Goal: Transaction & Acquisition: Purchase product/service

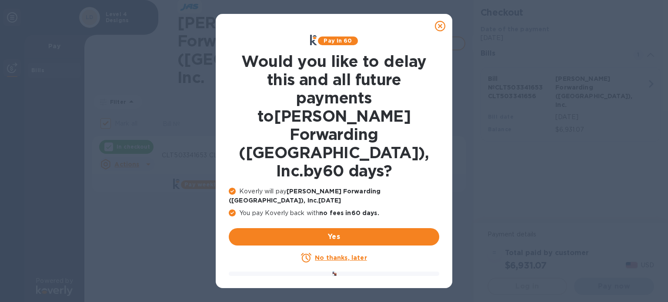
checkbox input "false"
click at [332, 254] on u "No thanks, later" at bounding box center [341, 257] width 52 height 7
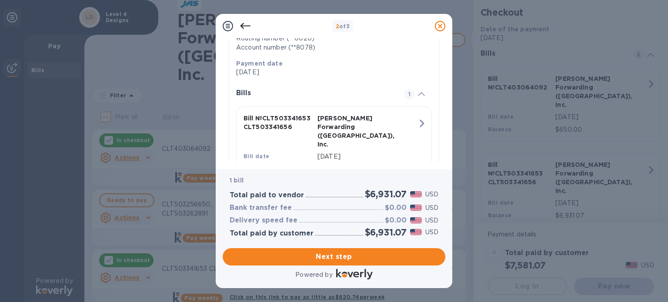
scroll to position [190, 0]
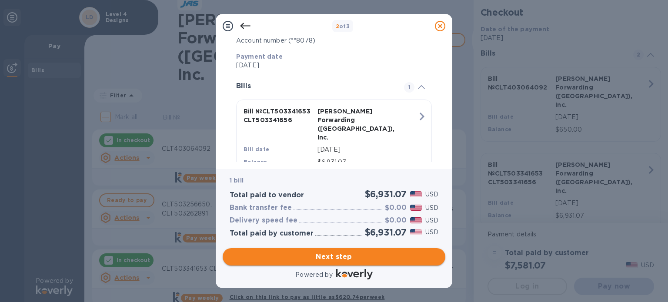
click at [326, 257] on span "Next step" at bounding box center [334, 257] width 209 height 10
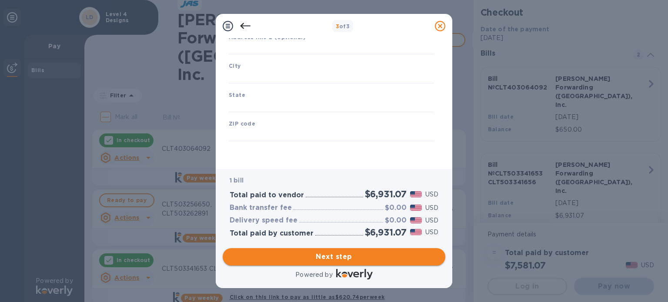
type input "[GEOGRAPHIC_DATA]"
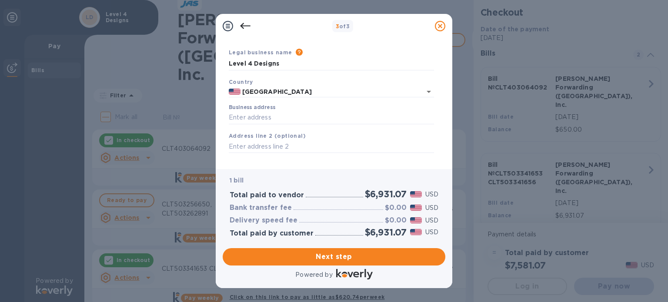
scroll to position [43, 0]
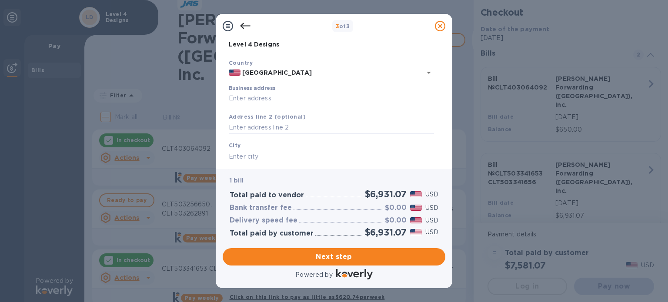
click at [263, 98] on input "Business address" at bounding box center [331, 98] width 205 height 13
type input "[STREET_ADDRESS][PERSON_NAME]"
click at [261, 132] on input "text" at bounding box center [331, 127] width 205 height 13
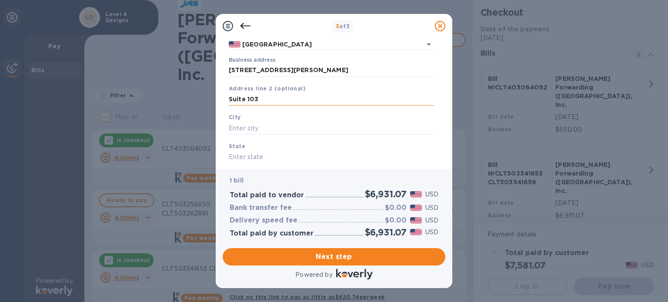
scroll to position [87, 0]
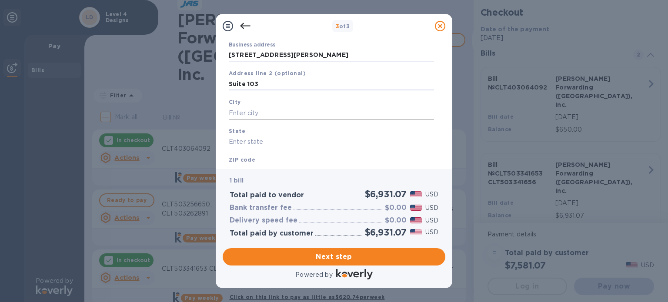
type input "Suite 103"
click at [240, 113] on input "text" at bounding box center [331, 113] width 205 height 13
type input "[GEOGRAPHIC_DATA]"
click at [244, 141] on input "text" at bounding box center [331, 142] width 205 height 13
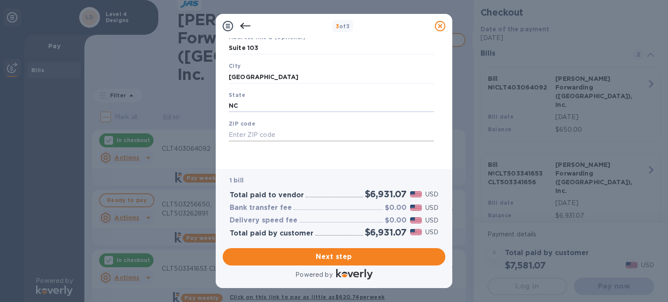
type input "NC"
click at [240, 131] on input "text" at bounding box center [331, 134] width 205 height 13
type input "27409"
click at [253, 147] on div "Save" at bounding box center [331, 148] width 212 height 7
click at [339, 258] on span "Next step" at bounding box center [334, 257] width 209 height 10
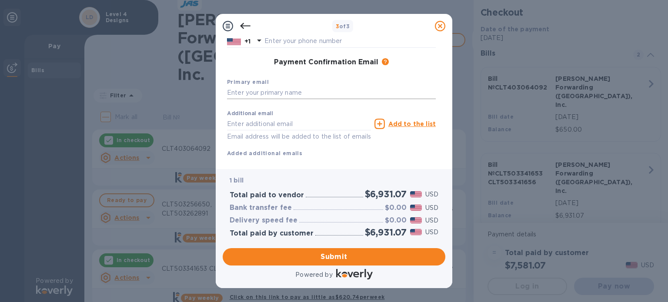
click at [266, 92] on input "text" at bounding box center [331, 93] width 209 height 13
type input "[PERSON_NAME][EMAIL_ADDRESS][DOMAIN_NAME]"
click at [420, 60] on div "Payment Confirmation Email The added email addresses will be used to send the p…" at bounding box center [331, 62] width 209 height 9
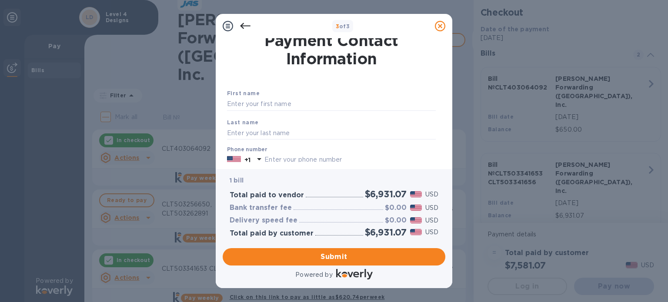
scroll to position [0, 0]
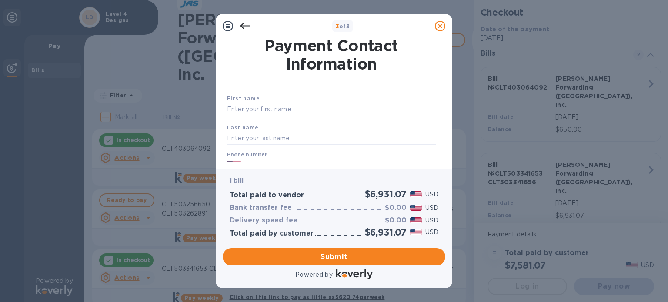
click at [273, 106] on input "text" at bounding box center [331, 109] width 209 height 13
type input "[PERSON_NAME]"
click at [266, 75] on div at bounding box center [331, 76] width 212 height 3
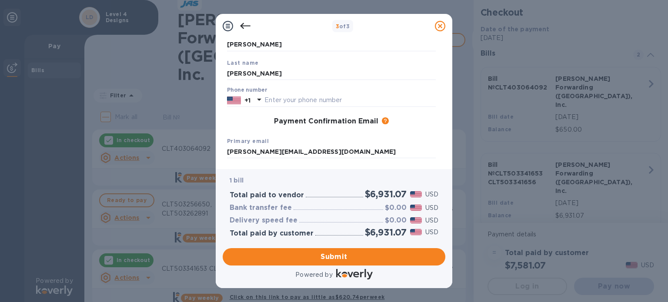
scroll to position [87, 0]
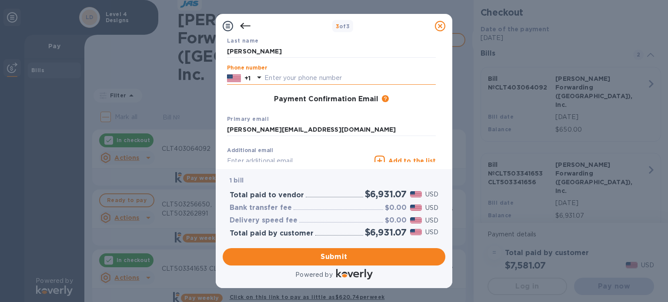
click at [282, 77] on input "text" at bounding box center [349, 78] width 171 height 13
type input "3367810498"
click at [383, 33] on div "3 of 3" at bounding box center [334, 25] width 230 height 17
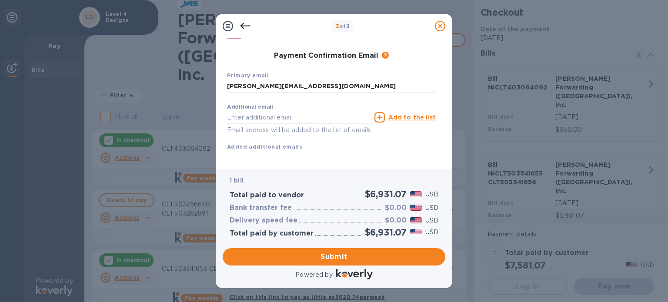
scroll to position [144, 0]
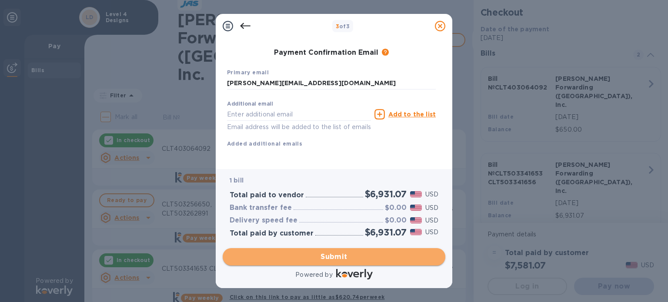
click at [336, 255] on span "Submit" at bounding box center [334, 257] width 209 height 10
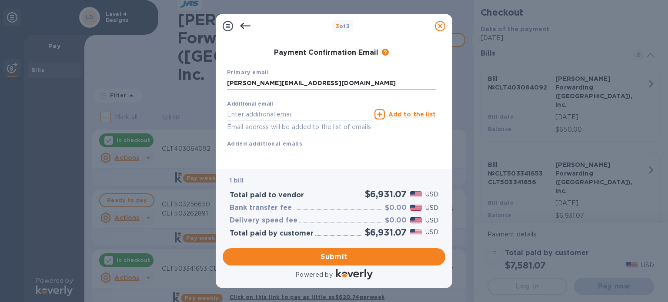
click at [330, 77] on input "[PERSON_NAME][EMAIL_ADDRESS][DOMAIN_NAME]" at bounding box center [331, 83] width 209 height 13
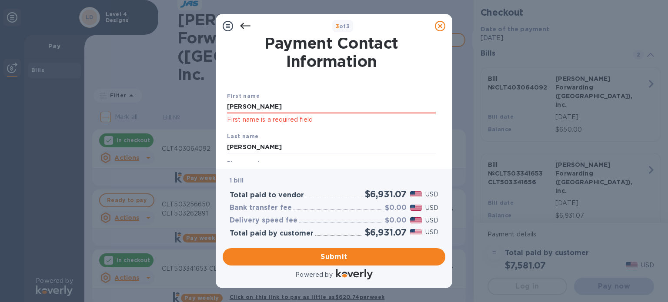
scroll to position [0, 0]
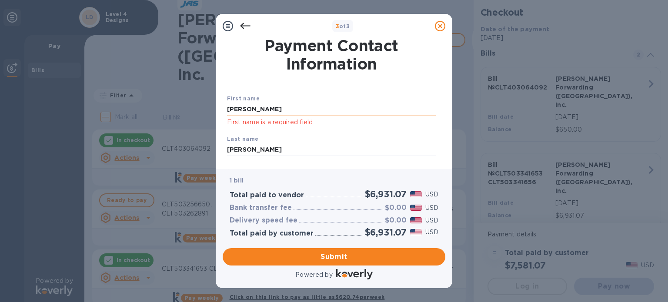
drag, startPoint x: 268, startPoint y: 117, endPoint x: 261, endPoint y: 112, distance: 8.4
click at [266, 116] on div "[PERSON_NAME] First name is a required field" at bounding box center [331, 115] width 209 height 24
click at [260, 107] on input "[PERSON_NAME]" at bounding box center [331, 109] width 209 height 13
type input "[PERSON_NAME]"
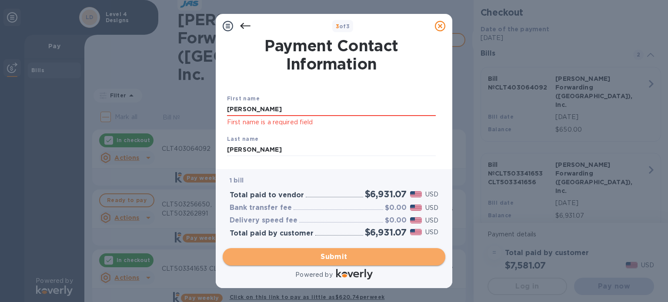
click at [329, 255] on span "Submit" at bounding box center [334, 257] width 209 height 10
